Goal: Information Seeking & Learning: Check status

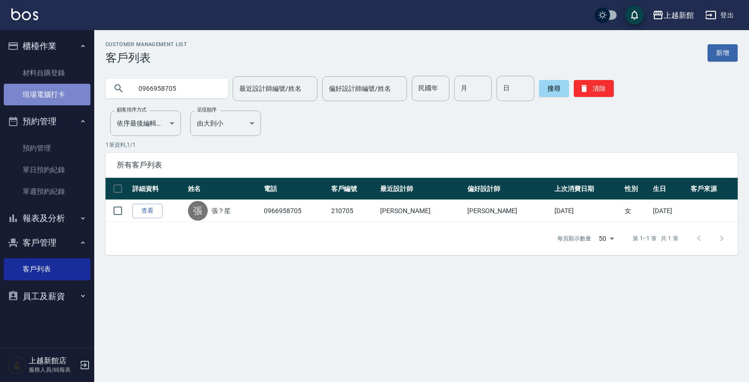
click at [53, 97] on link "現場電腦打卡" at bounding box center [47, 95] width 87 height 22
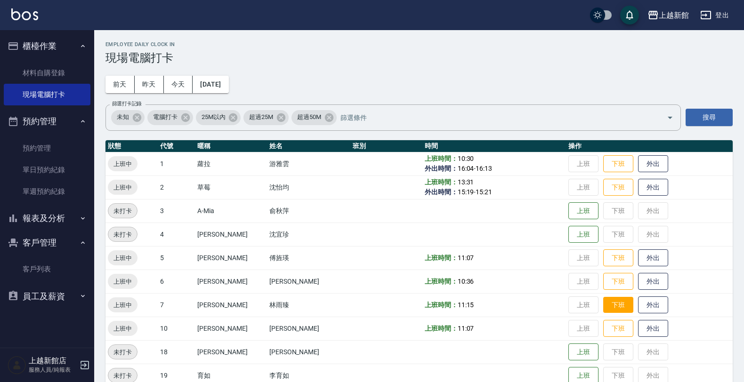
click at [603, 305] on button "下班" at bounding box center [618, 305] width 30 height 16
click at [59, 255] on ul "客戶列表" at bounding box center [47, 269] width 87 height 29
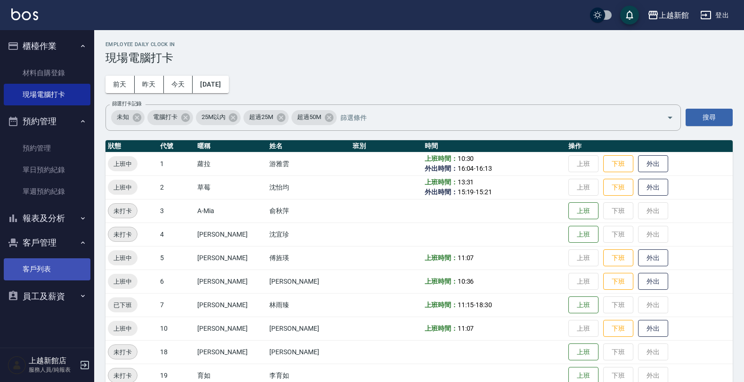
drag, startPoint x: 56, startPoint y: 262, endPoint x: 64, endPoint y: 235, distance: 29.1
click at [56, 262] on link "客戶列表" at bounding box center [47, 270] width 87 height 22
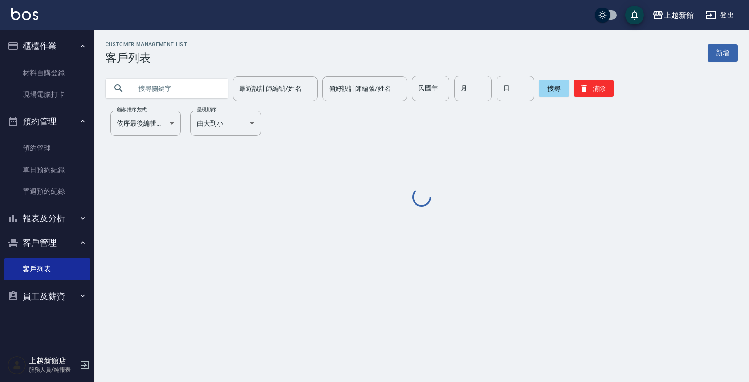
click at [168, 88] on input "text" at bounding box center [176, 88] width 89 height 25
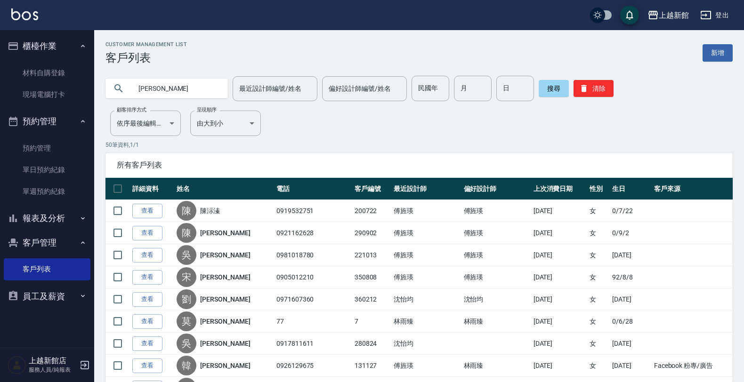
type input "[PERSON_NAME]"
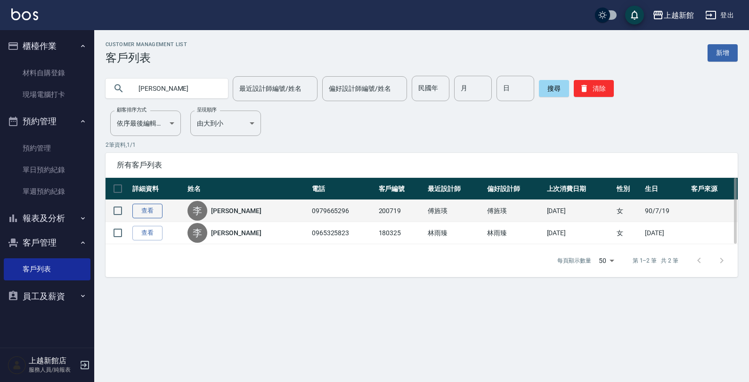
click at [146, 211] on link "查看" at bounding box center [147, 211] width 30 height 15
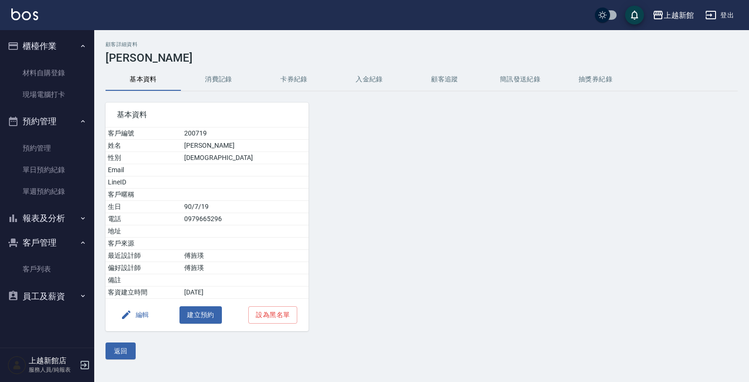
click at [227, 71] on button "消費記錄" at bounding box center [218, 79] width 75 height 23
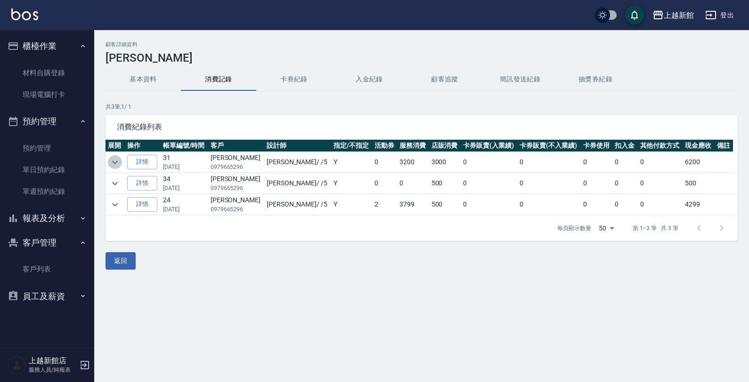
click at [114, 162] on icon "expand row" at bounding box center [114, 162] width 11 height 11
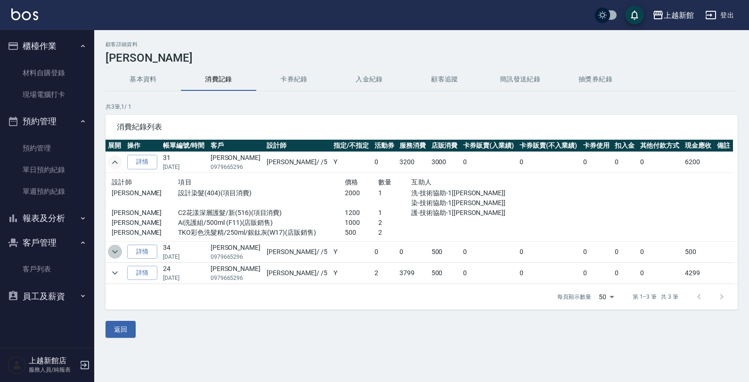
click at [116, 249] on icon "expand row" at bounding box center [114, 251] width 11 height 11
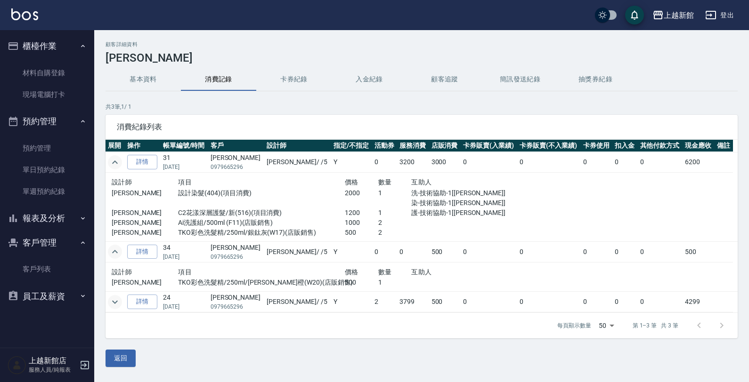
click at [121, 305] on button "expand row" at bounding box center [115, 302] width 14 height 14
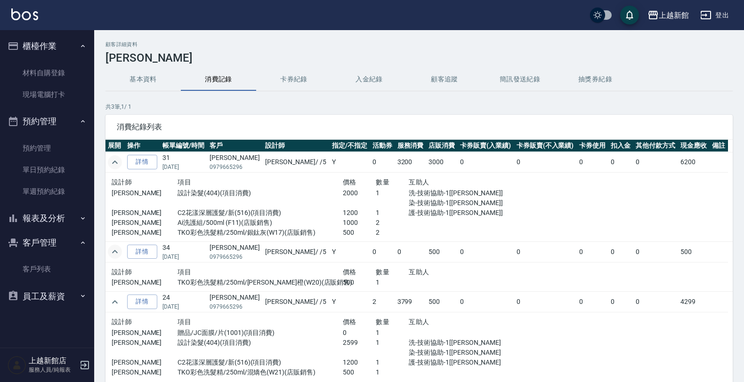
scroll to position [1, 0]
